Goal: Information Seeking & Learning: Learn about a topic

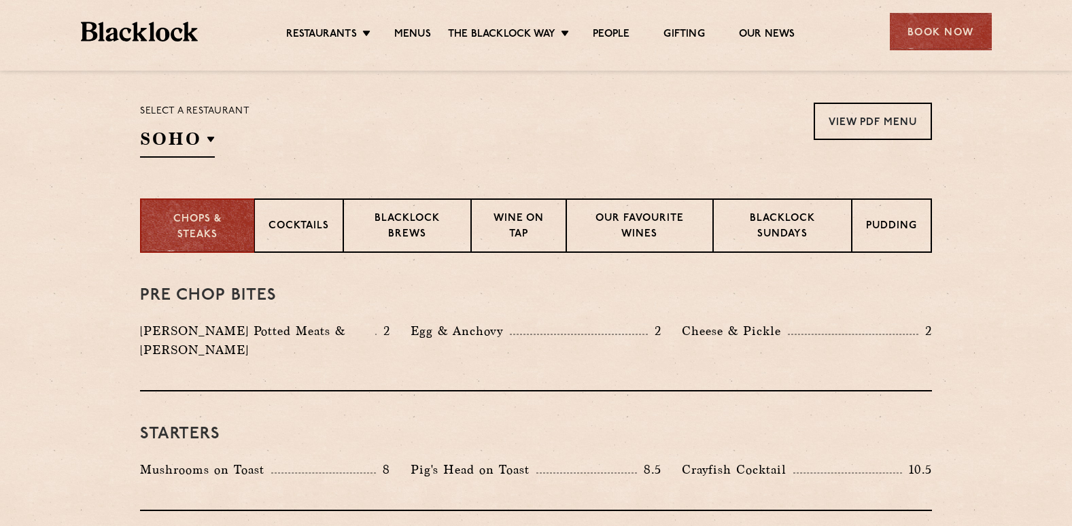
scroll to position [432, 0]
click at [804, 222] on p "Blacklock Sundays" at bounding box center [783, 227] width 110 height 32
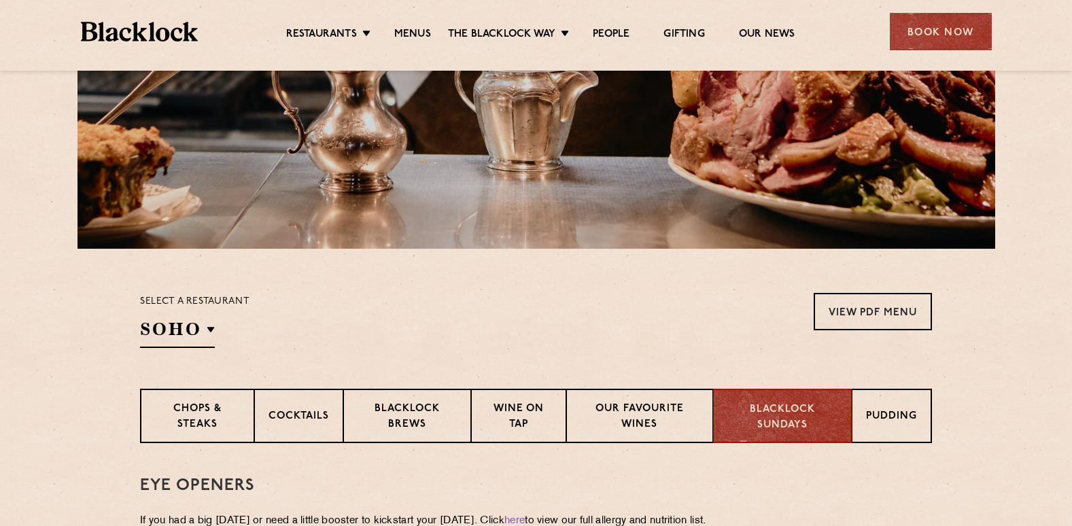
scroll to position [240, 0]
click at [889, 420] on p "Pudding" at bounding box center [892, 418] width 51 height 17
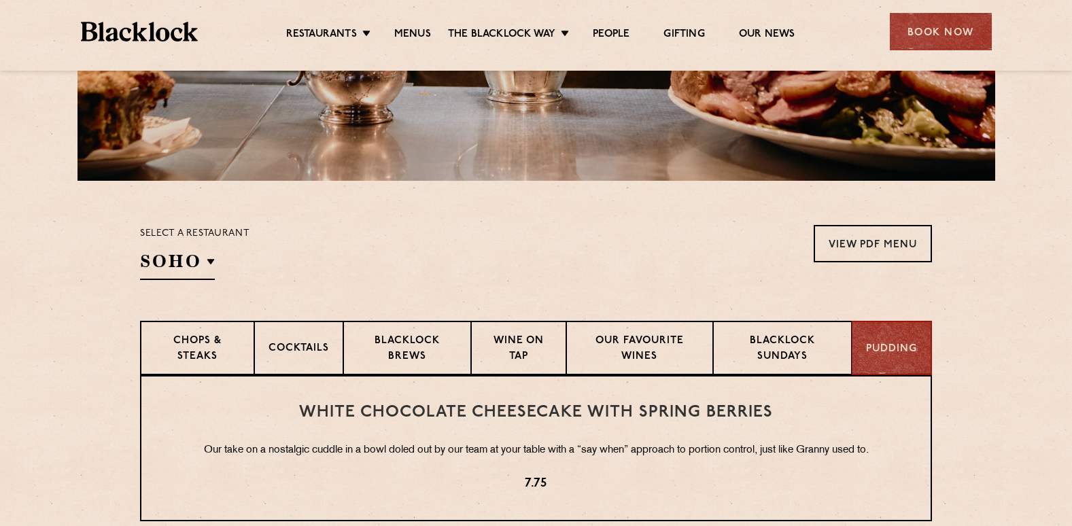
scroll to position [301, 0]
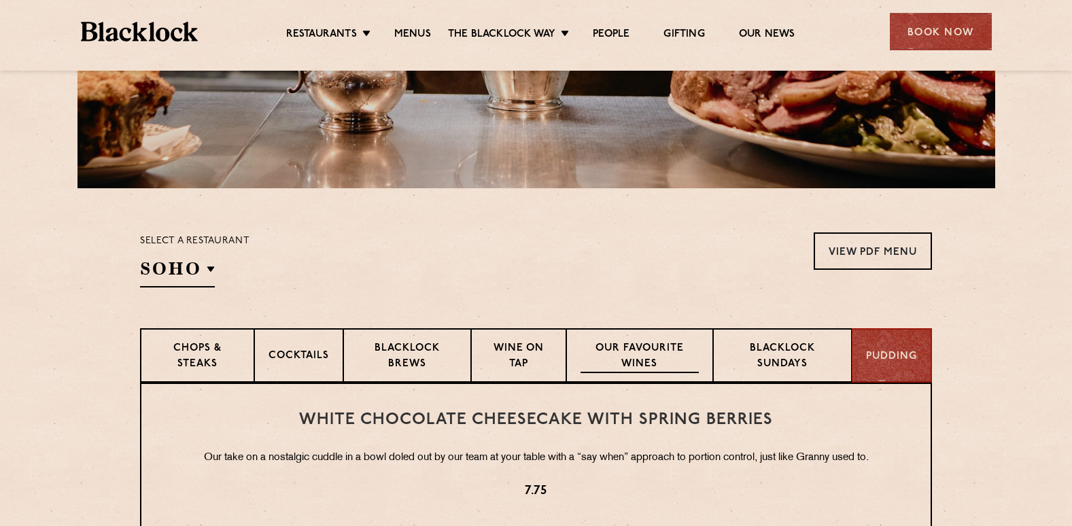
click at [641, 344] on p "Our favourite wines" at bounding box center [640, 357] width 118 height 32
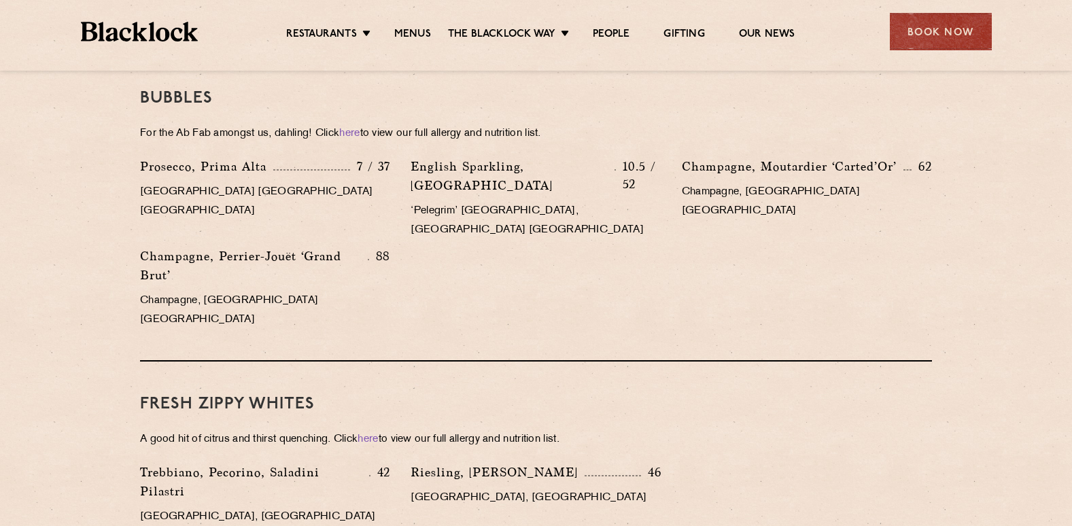
scroll to position [766, 0]
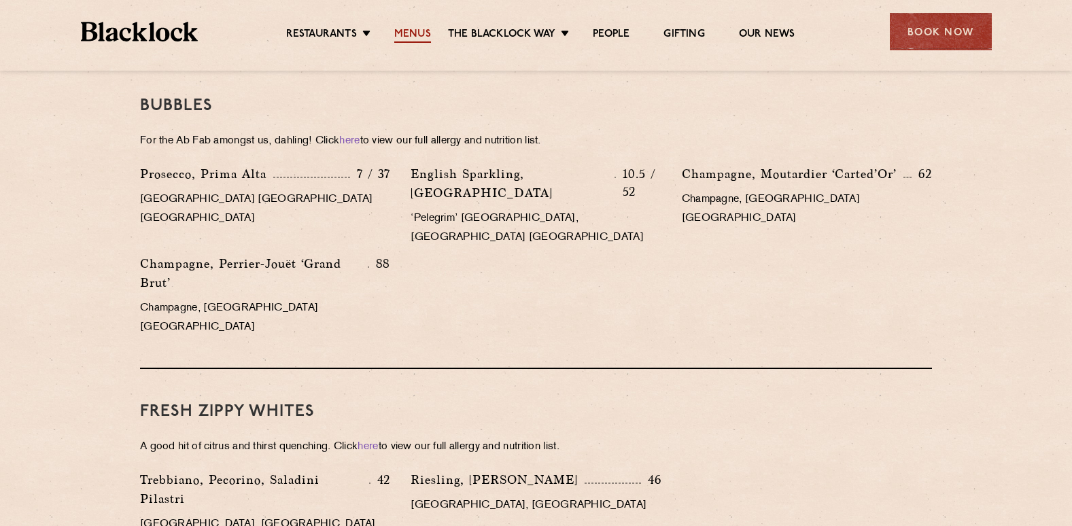
click at [416, 37] on link "Menus" at bounding box center [412, 35] width 37 height 15
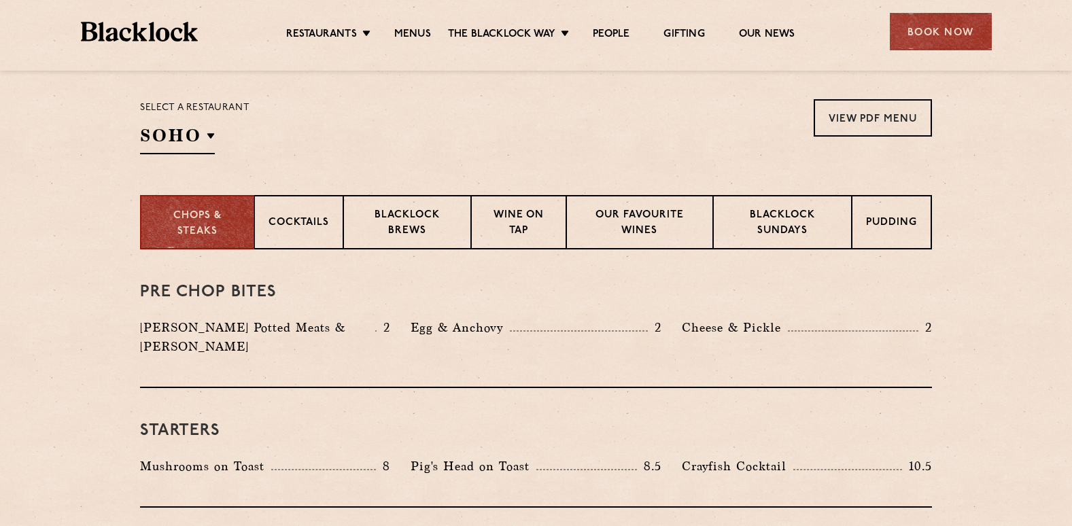
scroll to position [435, 0]
click at [526, 231] on p "Wine on Tap" at bounding box center [518, 223] width 67 height 32
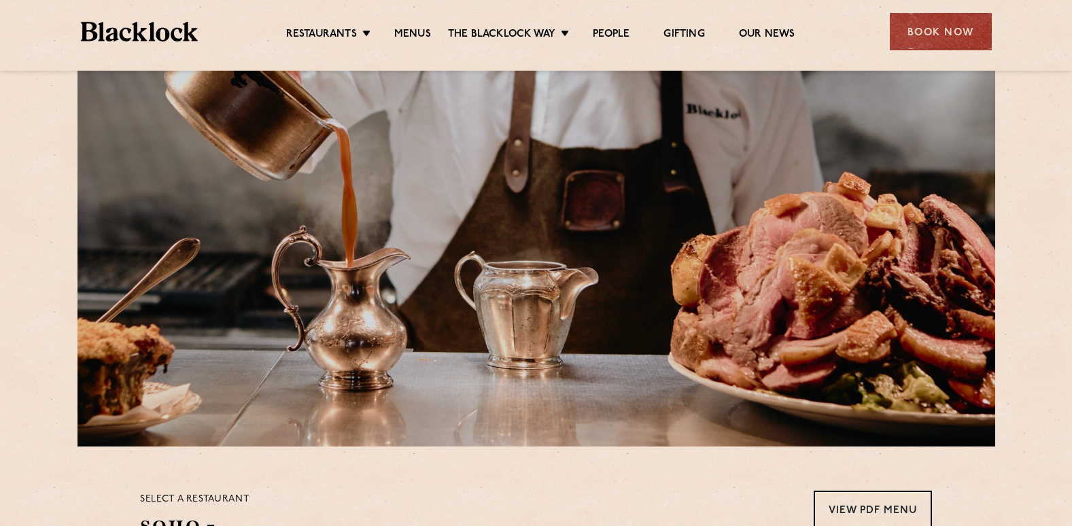
scroll to position [0, 0]
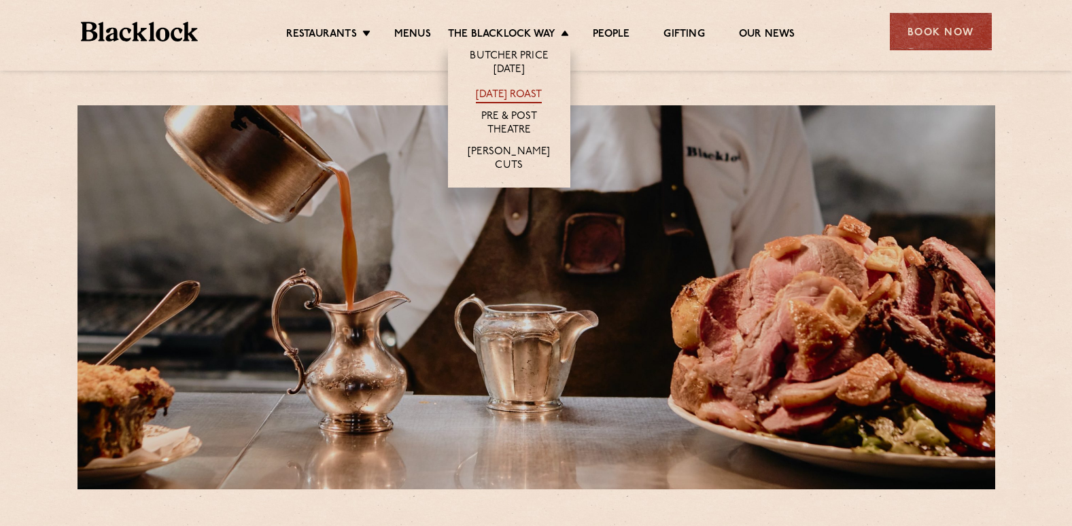
click at [500, 90] on link "[DATE] Roast" at bounding box center [509, 95] width 66 height 15
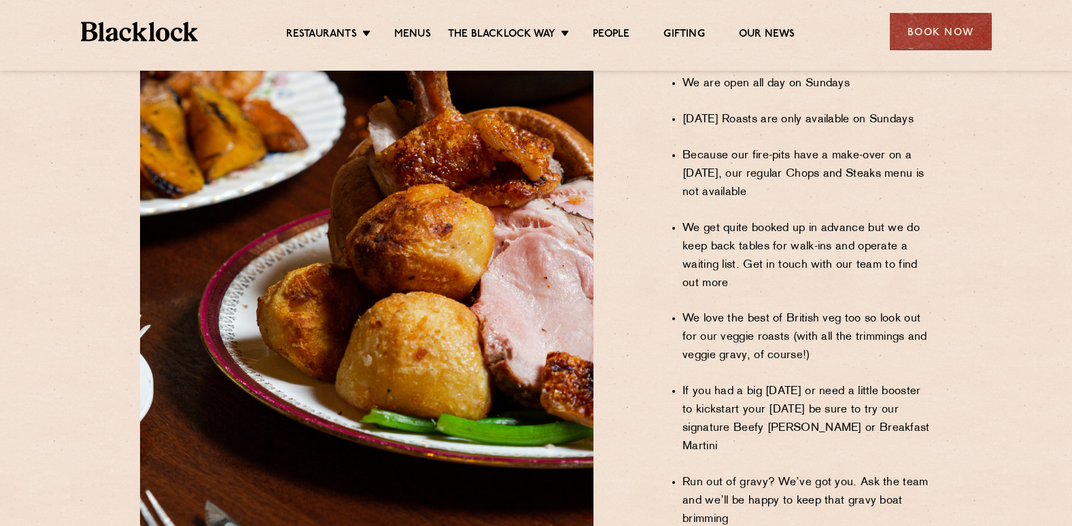
scroll to position [874, 0]
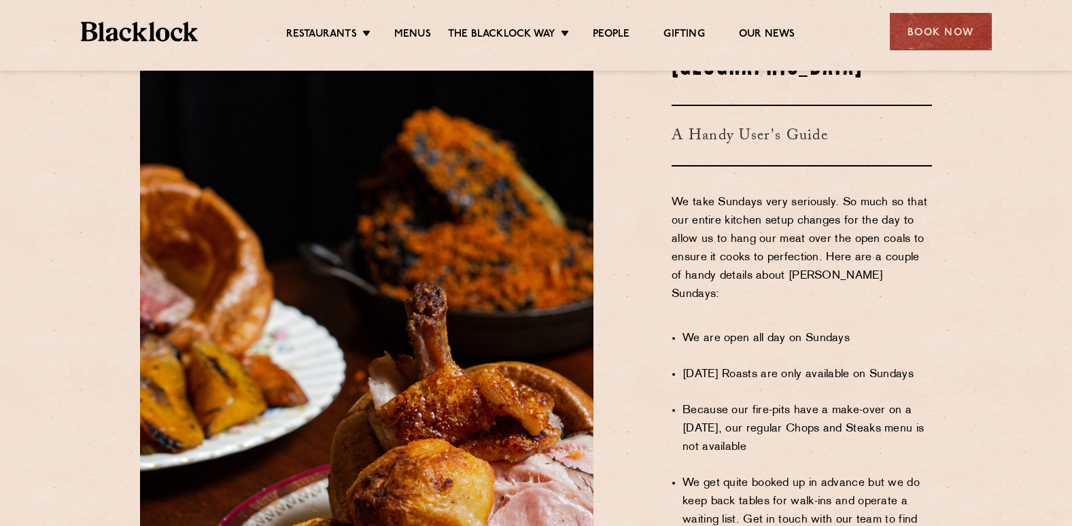
click at [979, 355] on section "Sundays at Blacklock A Handy User's Guide We take Sundays very seriously. So mu…" at bounding box center [536, 433] width 1072 height 915
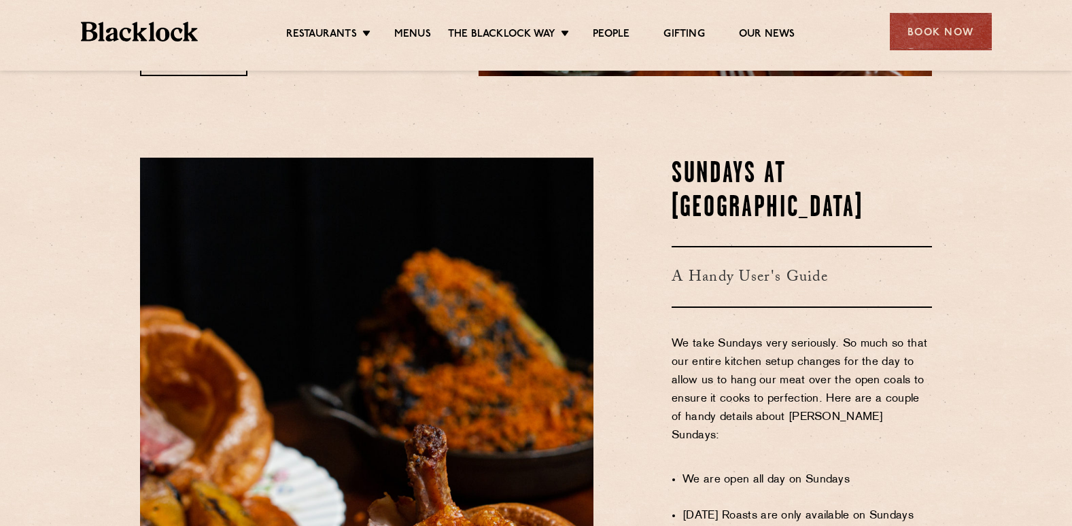
scroll to position [577, 0]
